Goal: Task Accomplishment & Management: Complete application form

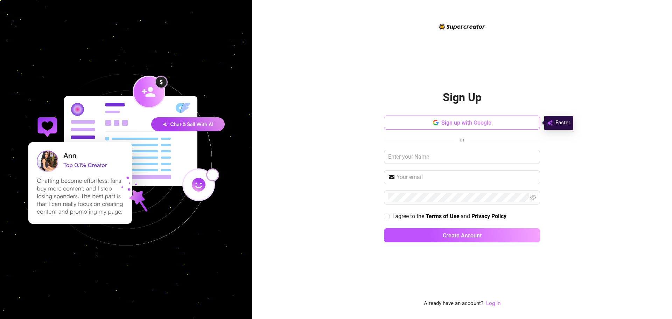
click at [444, 120] on span "Sign up with Google" at bounding box center [467, 122] width 50 height 7
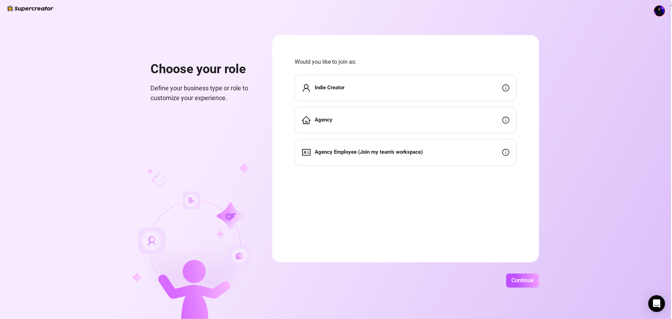
click at [381, 119] on div "Agency" at bounding box center [406, 120] width 222 height 27
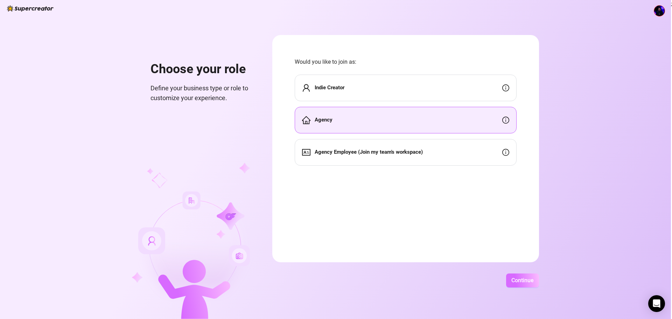
click at [530, 284] on button "Continue" at bounding box center [522, 280] width 33 height 14
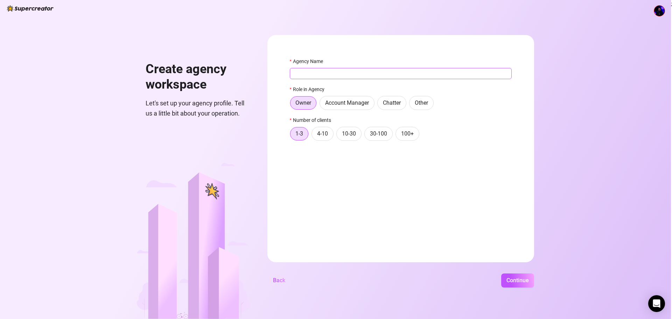
click at [329, 73] on input "Agency Name" at bounding box center [401, 73] width 222 height 11
type input "Bobulat"
click at [523, 275] on button "Continue" at bounding box center [517, 280] width 33 height 14
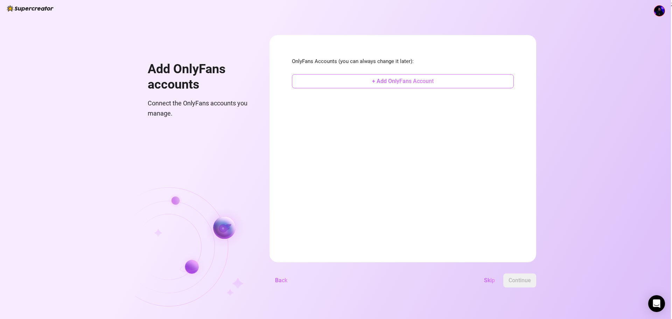
click at [366, 82] on button "+ Add OnlyFans Account" at bounding box center [403, 81] width 222 height 14
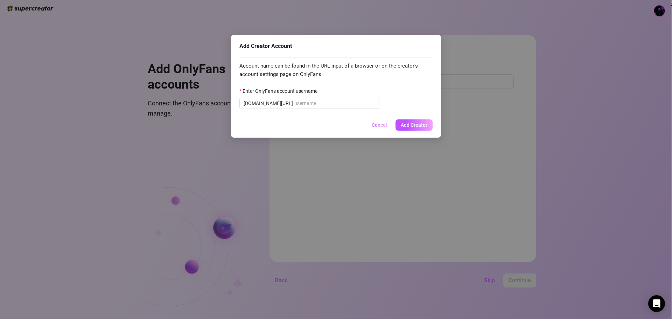
click at [373, 126] on span "Cancel" at bounding box center [379, 125] width 15 height 6
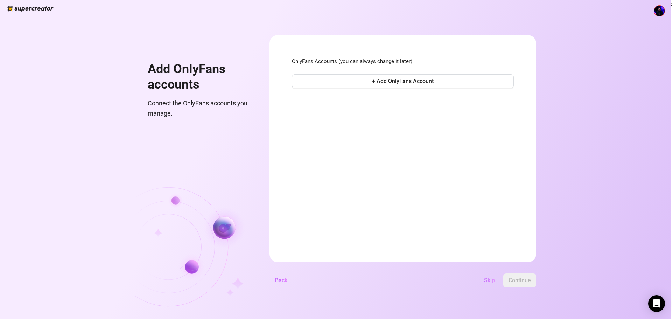
click at [484, 278] on button "Skip" at bounding box center [490, 280] width 22 height 14
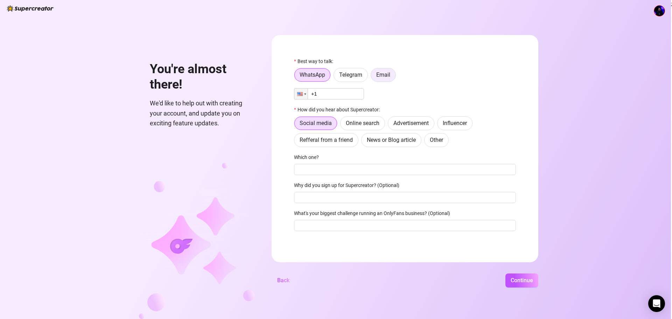
click at [378, 75] on span "Email" at bounding box center [383, 74] width 14 height 7
click at [373, 77] on input "Email" at bounding box center [373, 77] width 0 height 0
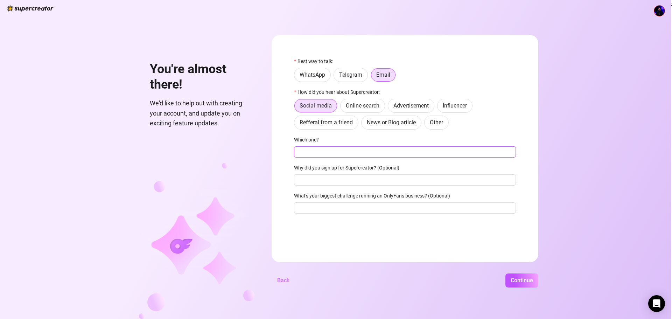
click at [341, 154] on input "Which one?" at bounding box center [405, 151] width 222 height 11
type input "chgat"
click at [353, 106] on span "Online search" at bounding box center [363, 105] width 34 height 7
click at [342, 107] on input "Online search" at bounding box center [342, 107] width 0 height 0
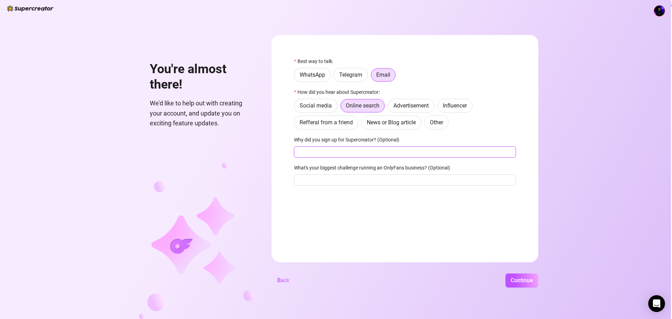
click at [346, 155] on input "Why did you sign up for Supercreator? (Optional)" at bounding box center [405, 151] width 222 height 11
click at [524, 280] on span "Continue" at bounding box center [522, 280] width 22 height 7
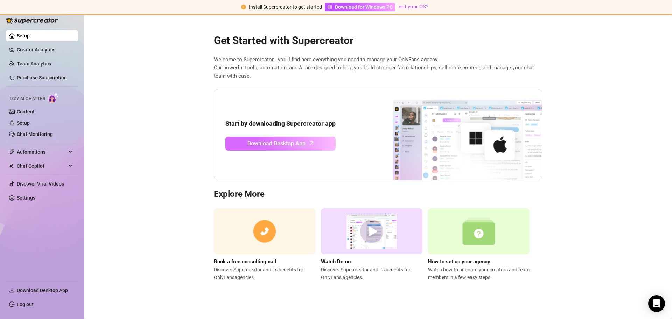
click at [268, 144] on span "Download Desktop App" at bounding box center [277, 143] width 58 height 9
